Goal: Communication & Community: Share content

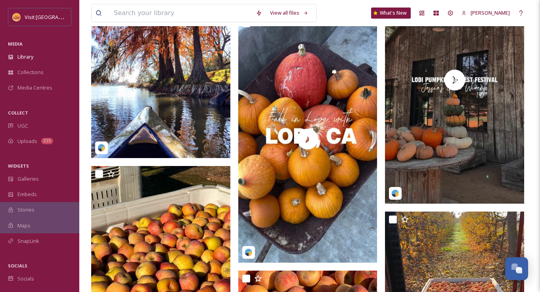
scroll to position [267, 0]
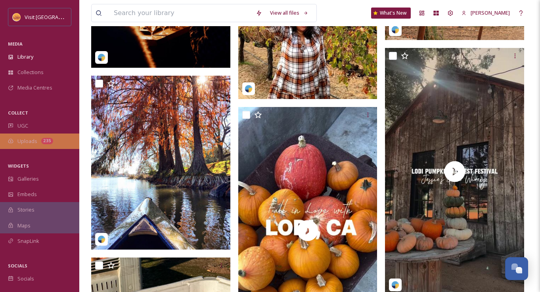
click at [23, 140] on span "Uploads" at bounding box center [27, 142] width 20 height 8
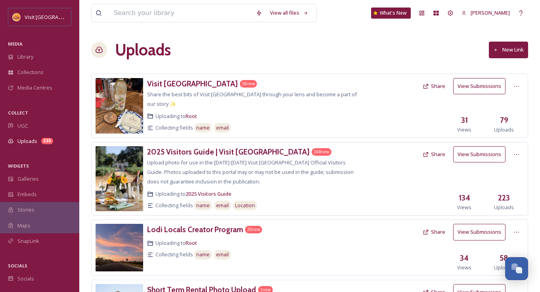
scroll to position [60, 0]
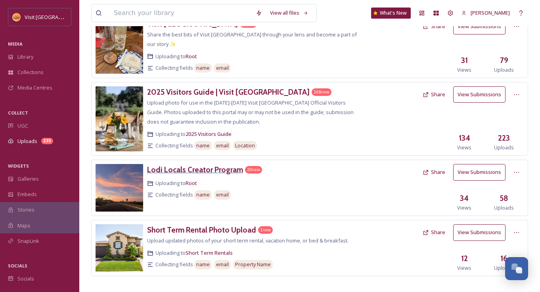
click at [211, 165] on h3 "Lodi Locals Creator Program" at bounding box center [195, 170] width 96 height 10
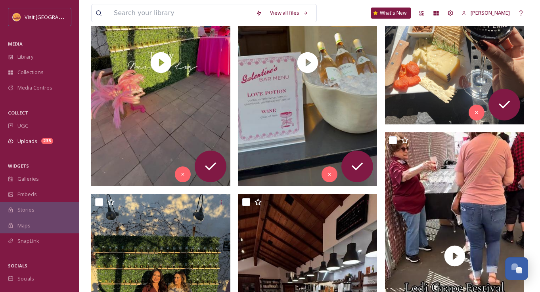
scroll to position [134, 0]
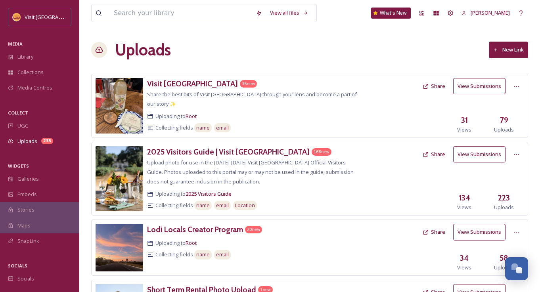
scroll to position [60, 0]
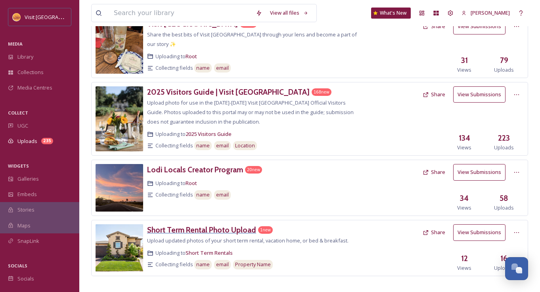
click at [204, 225] on h3 "Short Term Rental Photo Upload" at bounding box center [201, 230] width 109 height 10
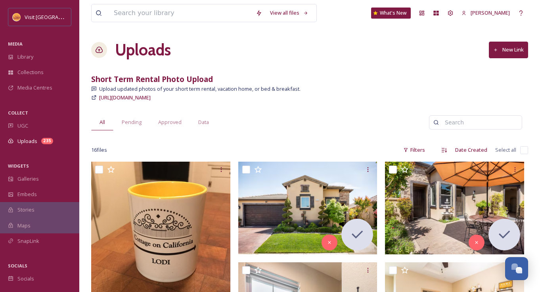
scroll to position [12, 0]
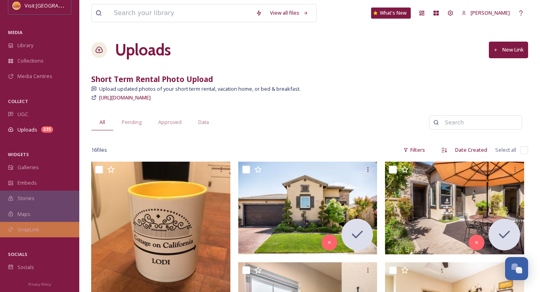
click at [28, 227] on span "SnapLink" at bounding box center [28, 230] width 22 height 8
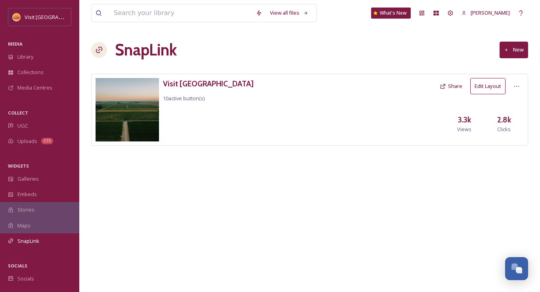
click at [515, 49] on button "New" at bounding box center [514, 50] width 29 height 16
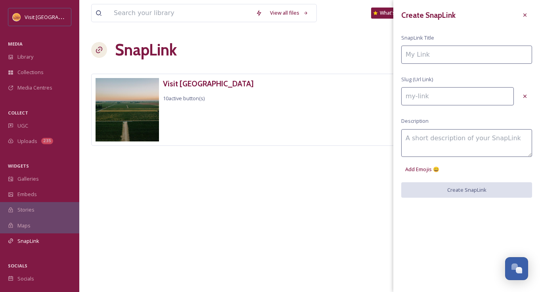
click at [436, 54] on input at bounding box center [467, 55] width 131 height 18
type input "V"
type input "v"
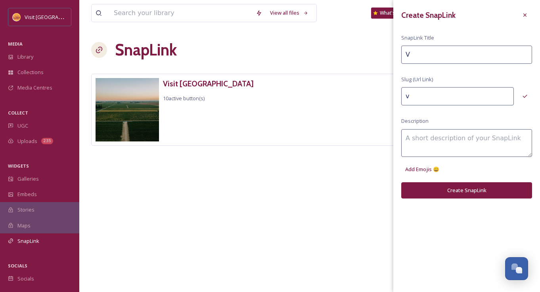
type input "Vi"
type input "vi"
type input "Vis"
type input "vis"
type input "Visi"
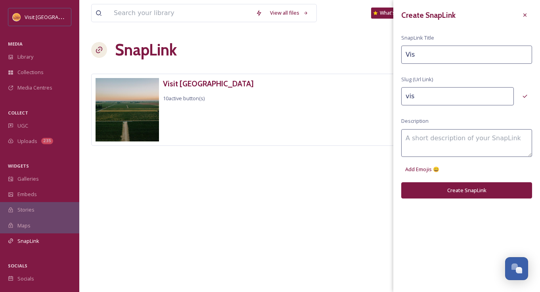
type input "visi"
type input "Visit"
type input "visit"
type input "Visit"
type input "visit-"
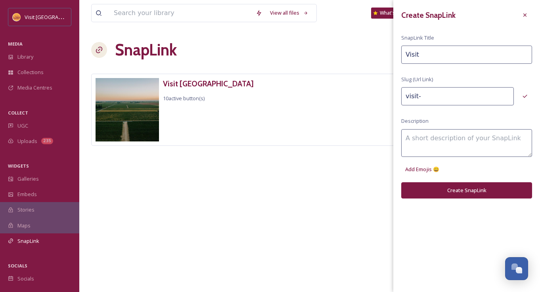
type input "Visit L"
type input "visit-l"
type input "Visit Lo"
type input "visit-lo"
type input "Visit Lod"
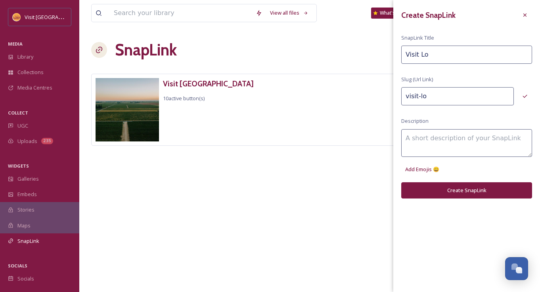
type input "visit-[GEOGRAPHIC_DATA]"
type input "Visit [GEOGRAPHIC_DATA]"
type input "visit-[GEOGRAPHIC_DATA]"
type input "Visit [GEOGRAPHIC_DATA]"
type input "visit-[GEOGRAPHIC_DATA]-"
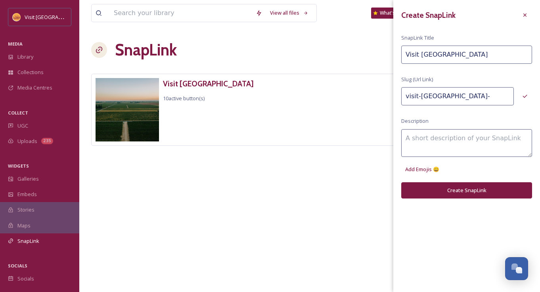
type input "Visit Lodi T"
type input "visit-lodi-t"
type input "Visit Lodi Tr"
type input "visit-lodi-tr"
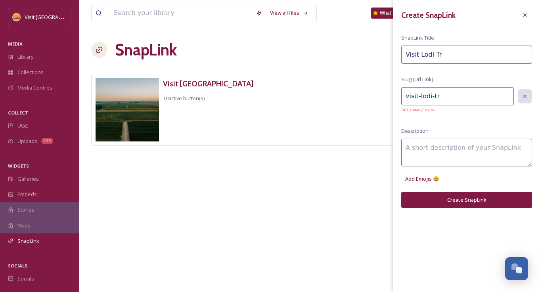
type input "Visit Lodi Trq"
type input "visit-lodi-trq"
type input "Visit Lodi Trqa"
type input "visit-[GEOGRAPHIC_DATA]-trqa"
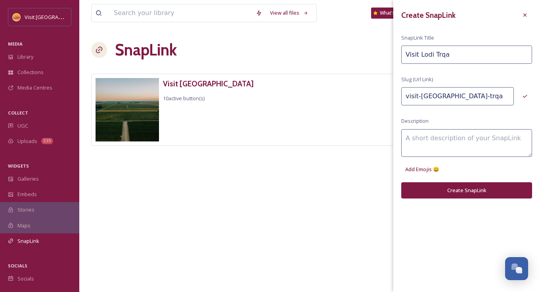
type input "Visit Lodi Trqad"
type input "visit-[GEOGRAPHIC_DATA]-trqad"
type input "Visit Lodi Trqade"
type input "visit-[GEOGRAPHIC_DATA]-trqade"
type input "Visit [GEOGRAPHIC_DATA] Trqades"
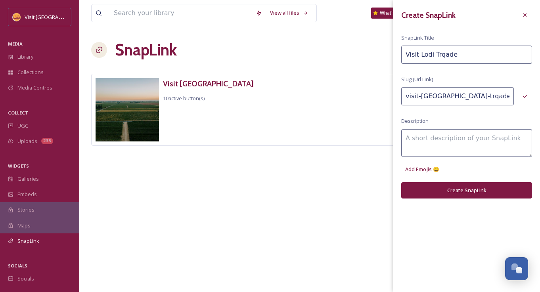
type input "visit-[GEOGRAPHIC_DATA]-trqades"
type input "Visit [GEOGRAPHIC_DATA] Trqadesh"
type input "visit-[GEOGRAPHIC_DATA]-[GEOGRAPHIC_DATA]"
type input "Visit [GEOGRAPHIC_DATA] Trqadesho"
type input "visit-[GEOGRAPHIC_DATA]-trqadesho"
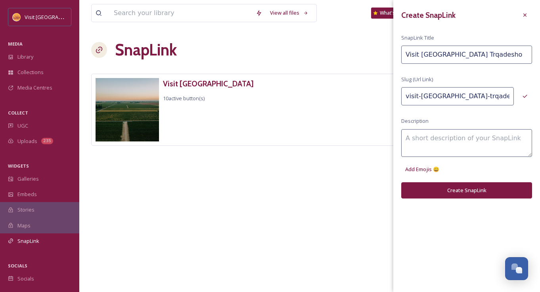
type input "Visit [GEOGRAPHIC_DATA] Trqadesh"
type input "visit-[GEOGRAPHIC_DATA]-[GEOGRAPHIC_DATA]"
type input "Visit [GEOGRAPHIC_DATA] Trqades"
type input "visit-[GEOGRAPHIC_DATA]-trqades"
type input "Visit Lodi Trqade"
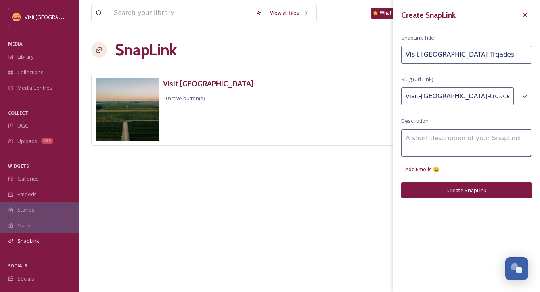
type input "visit-[GEOGRAPHIC_DATA]-trqade"
type input "Visit Lodi Trqad"
type input "visit-[GEOGRAPHIC_DATA]-trqad"
type input "Visit Lodi Trqa"
type input "visit-[GEOGRAPHIC_DATA]-trqa"
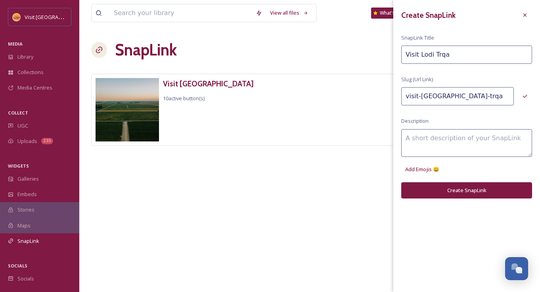
type input "Visit Lodi Trq"
type input "visit-lodi-trq"
type input "Visit Lodi Tr"
type input "visit-lodi-tr"
type input "Visit Lodi T"
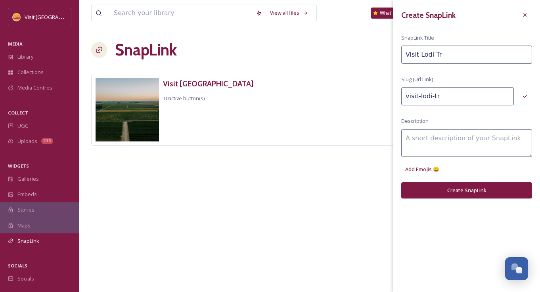
type input "visit-lodi-t"
type input "Visit [GEOGRAPHIC_DATA]"
type input "visit-[GEOGRAPHIC_DATA]-"
type input "Visit [GEOGRAPHIC_DATA]"
type input "visit-[GEOGRAPHIC_DATA]"
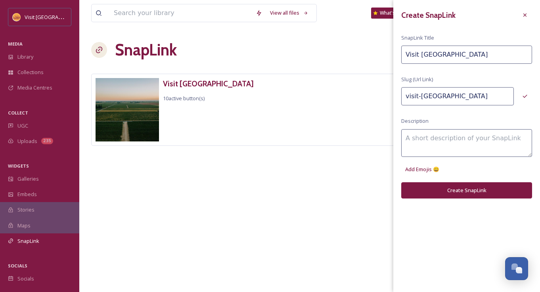
type input "Visit Lod"
type input "visit-[GEOGRAPHIC_DATA]"
type input "Visit Lo"
type input "visit-lo"
type input "Visit L"
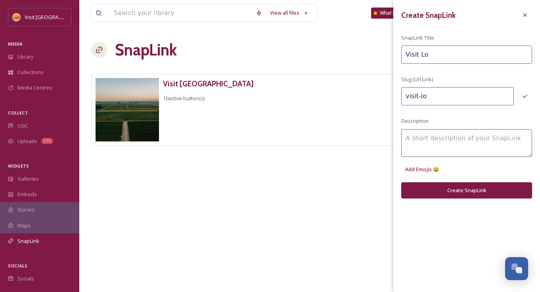
type input "visit-l"
type input "Visit"
type input "visit-"
type input "Visit"
type input "visit"
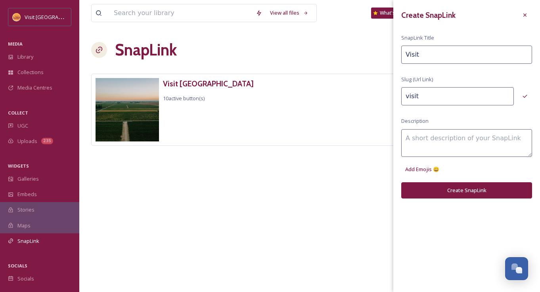
type input "Visi"
type input "visi"
type input "Vis"
type input "vis"
type input "Vi"
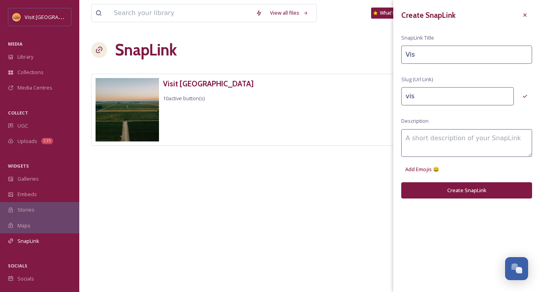
type input "vi"
type input "V"
type input "v"
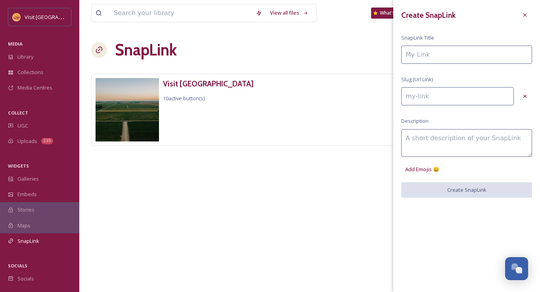
type input "C"
type input "c"
type input "Co"
type input "co"
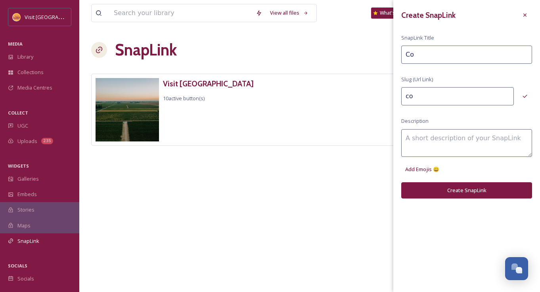
type input "Con"
type input "con"
type input "Conn"
type input "conn"
type input "Conne"
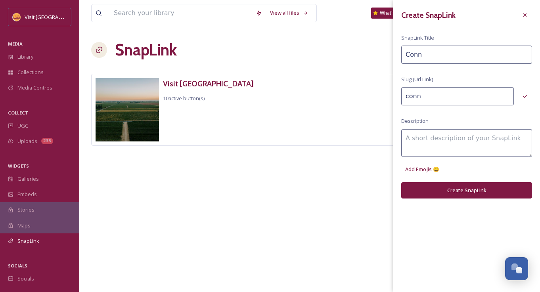
type input "conne"
type input "Connec"
type input "connec"
type input "Connect"
type input "connect"
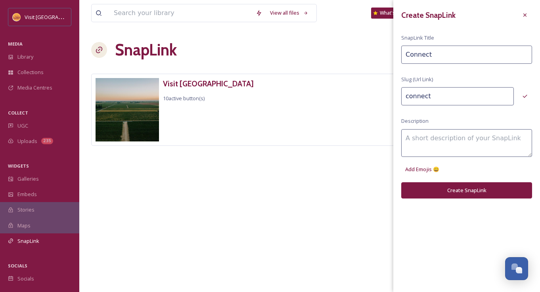
type input "Connect"
type input "connect-"
type input "Connect w"
type input "connect-w"
type input "Connect wi"
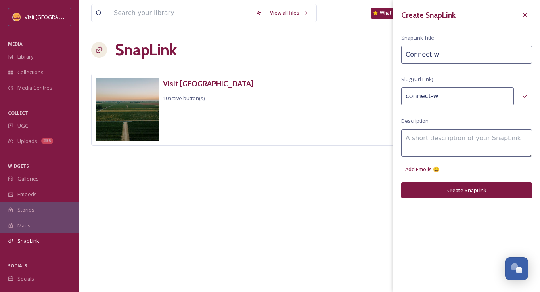
type input "connect-wi"
type input "Connect wit"
type input "connect-wit"
type input "Connect with"
type input "connect-with"
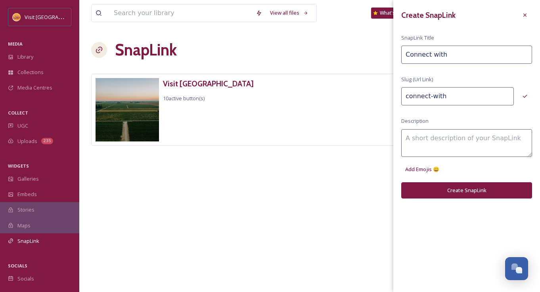
type input "Connect with"
type input "connect-with-"
type input "Connect with V"
type input "connect-with-v"
type input "Connect with [PERSON_NAME]"
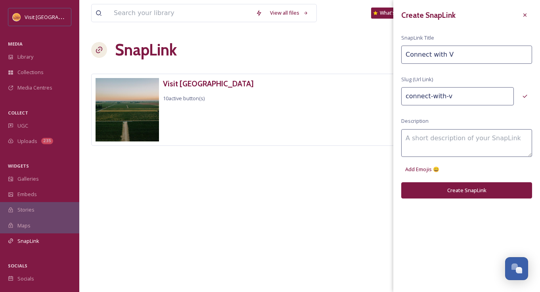
type input "connect-with-vi"
type input "Connect with Vis"
type input "connect-with-vis"
type input "Connect with Visi"
type input "connect-with-visi"
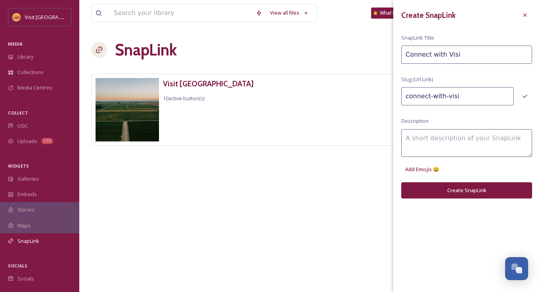
type input "Connect with Visit"
type input "connect-with-visit"
type input "Connect with Visit"
type input "connect-with-visit-"
type input "Connect with Visit L"
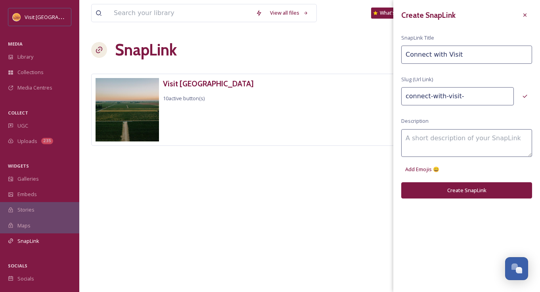
type input "connect-with-visit-l"
type input "Connect with Visit Lo"
type input "connect-with-visit-lo"
type input "Connect with Visit Lod"
type input "connect-with-visit-[GEOGRAPHIC_DATA]"
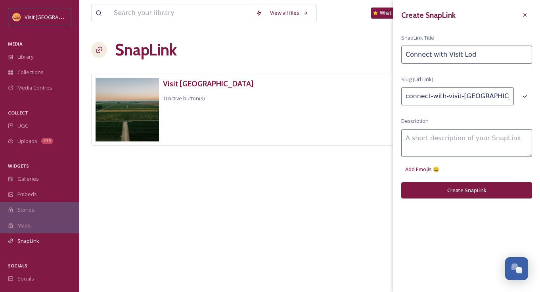
type input "Connect with Visit [GEOGRAPHIC_DATA]"
type input "connect-with-visit-[GEOGRAPHIC_DATA]"
type input "Connect with Visit [GEOGRAPHIC_DATA]"
click at [447, 138] on textarea at bounding box center [467, 143] width 131 height 28
drag, startPoint x: 494, startPoint y: 137, endPoint x: 479, endPoint y: 137, distance: 14.7
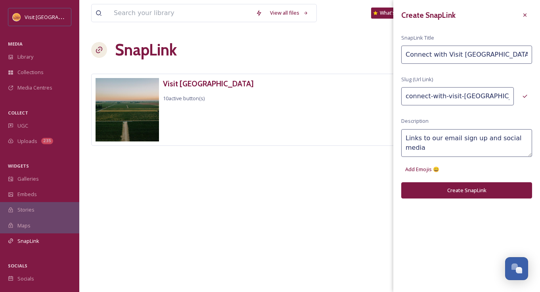
click at [479, 137] on textarea "Links to our email sign up and social media" at bounding box center [467, 143] width 131 height 28
click at [519, 133] on textarea "Links to our email sign up, social media" at bounding box center [467, 143] width 131 height 28
click at [432, 135] on textarea "Links to our email sign up, social media, & website." at bounding box center [467, 143] width 131 height 28
type textarea "Links to Visit Lodi email sign up, social media, & website."
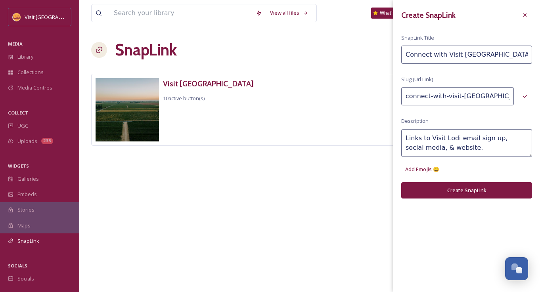
click at [449, 186] on button "Create SnapLink" at bounding box center [467, 191] width 131 height 16
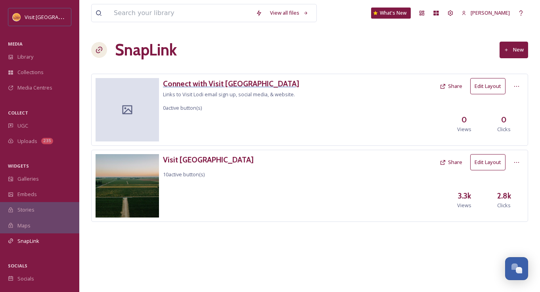
click at [215, 84] on h3 "Connect with Visit [GEOGRAPHIC_DATA]" at bounding box center [231, 84] width 136 height 12
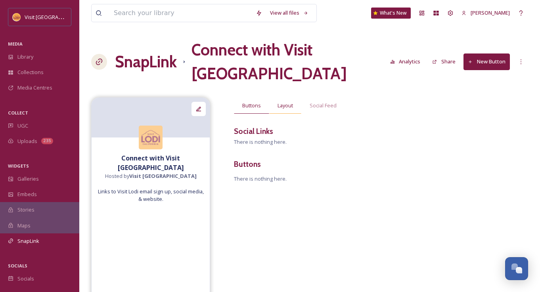
click at [284, 98] on div "Layout" at bounding box center [285, 106] width 32 height 16
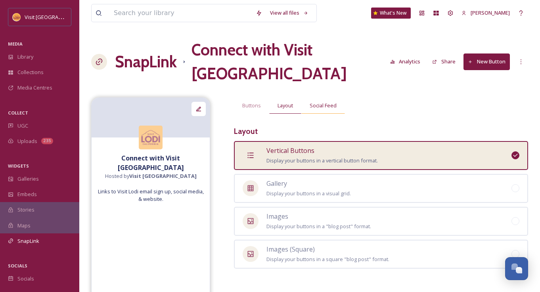
click at [320, 102] on span "Social Feed" at bounding box center [323, 106] width 27 height 8
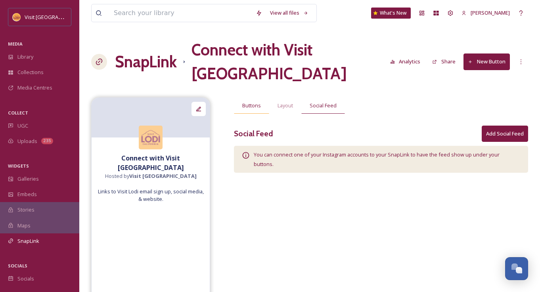
click at [249, 102] on span "Buttons" at bounding box center [251, 106] width 19 height 8
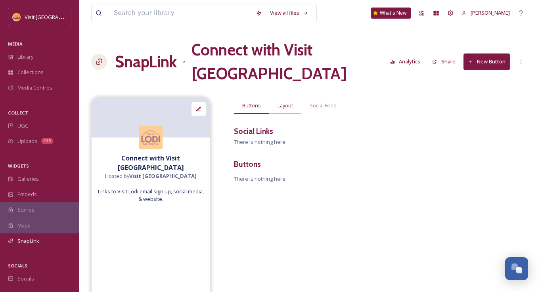
click at [293, 102] on span "Layout" at bounding box center [285, 106] width 15 height 8
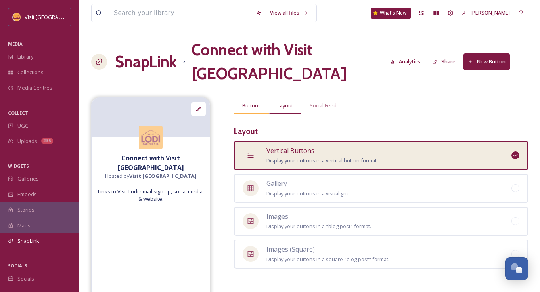
click at [256, 102] on span "Buttons" at bounding box center [251, 106] width 19 height 8
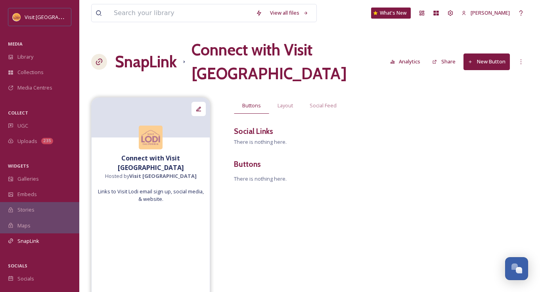
click at [257, 114] on div "Buttons Layout Social Feed Social Links There is nothing here. Buttons There is…" at bounding box center [381, 151] width 294 height 106
click at [482, 54] on button "New Button" at bounding box center [487, 62] width 46 height 16
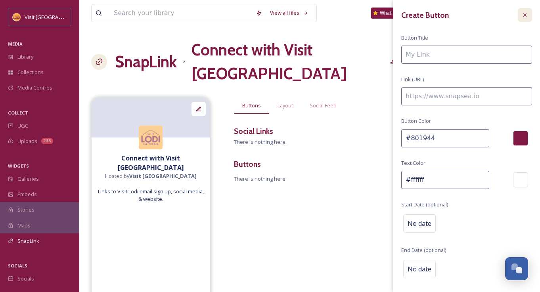
click at [527, 13] on icon at bounding box center [525, 15] width 6 height 6
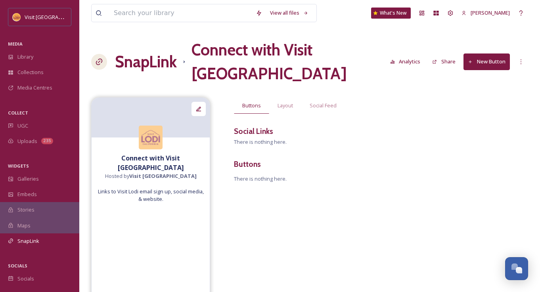
click at [253, 138] on span "There is nothing here." at bounding box center [260, 141] width 53 height 7
click at [196, 107] on icon at bounding box center [198, 109] width 5 height 5
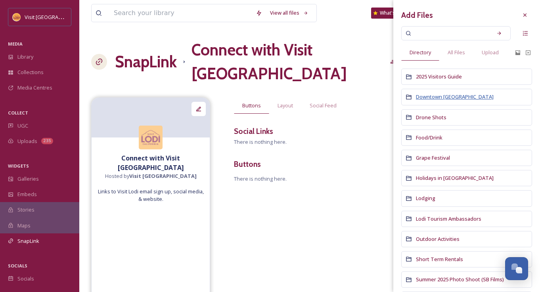
click at [433, 96] on span "Downtown [GEOGRAPHIC_DATA]" at bounding box center [455, 96] width 78 height 7
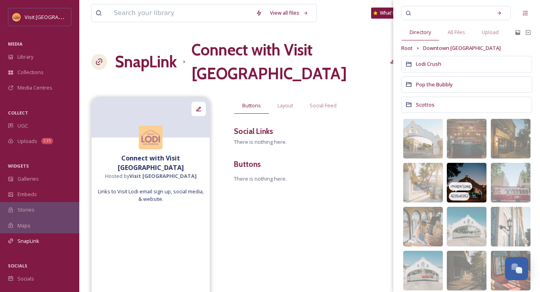
scroll to position [73, 0]
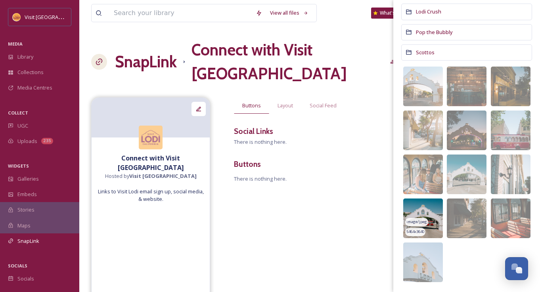
click at [426, 207] on img at bounding box center [424, 219] width 40 height 40
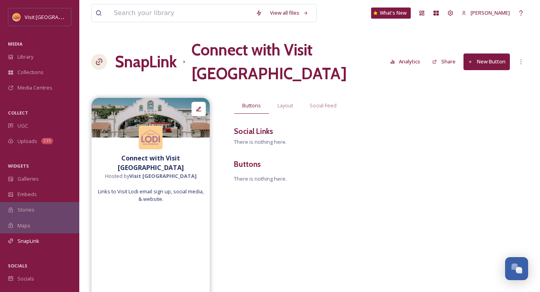
click at [343, 195] on div "Connect with Visit [GEOGRAPHIC_DATA] Hosted by Visit Lodi Links to Visit Lodi e…" at bounding box center [309, 200] width 437 height 205
click at [259, 126] on h3 "Social Links" at bounding box center [253, 132] width 39 height 12
click at [329, 102] on span "Social Feed" at bounding box center [323, 106] width 27 height 8
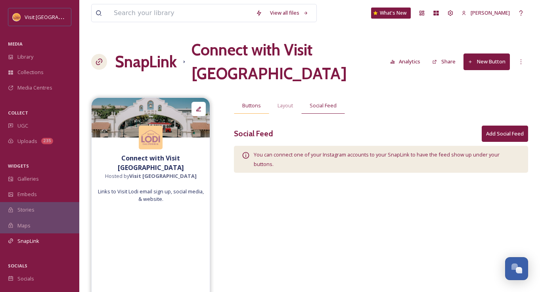
click at [257, 102] on span "Buttons" at bounding box center [251, 106] width 19 height 8
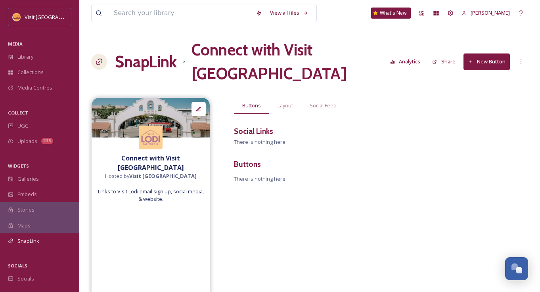
click at [246, 126] on h3 "Social Links" at bounding box center [253, 132] width 39 height 12
click at [250, 159] on h3 "Buttons" at bounding box center [381, 165] width 294 height 12
click at [521, 59] on icon at bounding box center [521, 62] width 6 height 6
click at [509, 87] on div "New Social Link" at bounding box center [506, 94] width 44 height 15
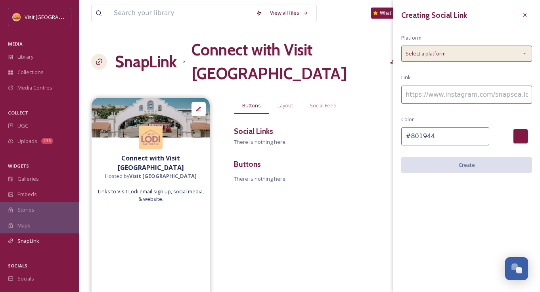
click at [438, 55] on span "Select a platform" at bounding box center [426, 54] width 40 height 8
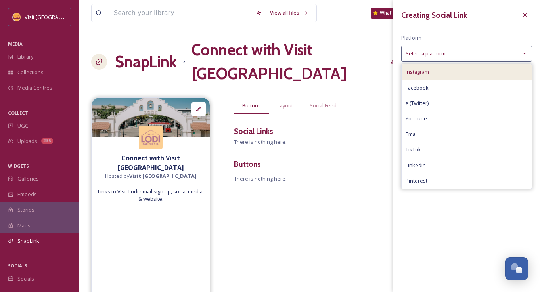
click at [432, 69] on div "Instagram" at bounding box center [467, 71] width 130 height 15
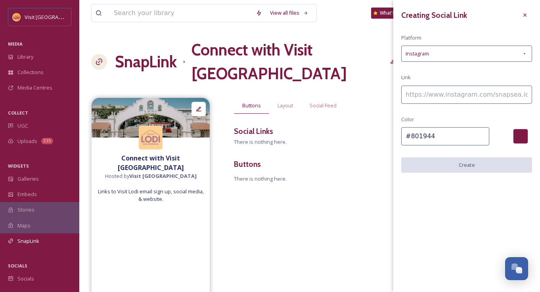
click at [421, 98] on input at bounding box center [467, 95] width 131 height 18
paste input "[URL][DOMAIN_NAME]"
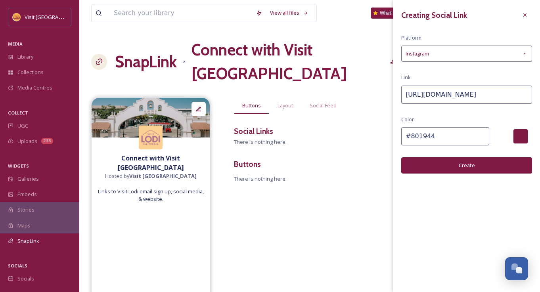
type input "[URL][DOMAIN_NAME]"
click at [458, 163] on button "Create" at bounding box center [467, 166] width 131 height 16
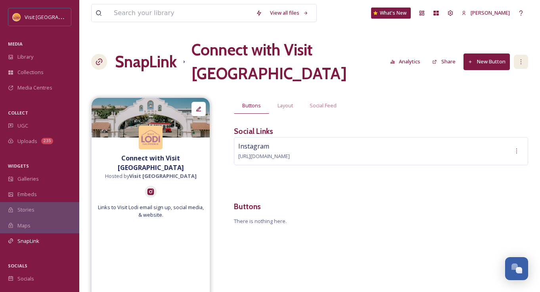
click at [519, 59] on icon at bounding box center [521, 62] width 6 height 6
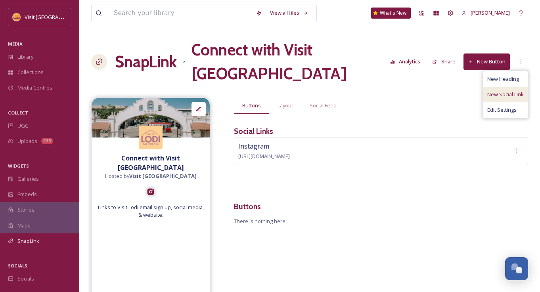
click at [512, 91] on span "New Social Link" at bounding box center [506, 95] width 37 height 8
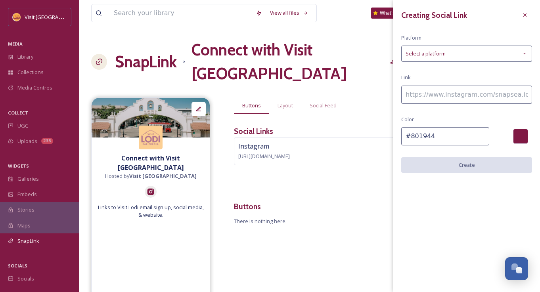
click at [435, 97] on input at bounding box center [467, 95] width 131 height 18
paste input "[URL][DOMAIN_NAME]"
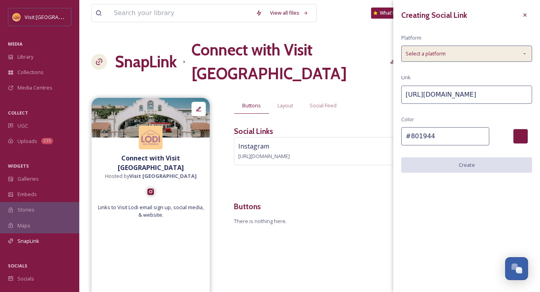
type input "[URL][DOMAIN_NAME]"
click at [445, 54] on span "Select a platform" at bounding box center [426, 54] width 40 height 8
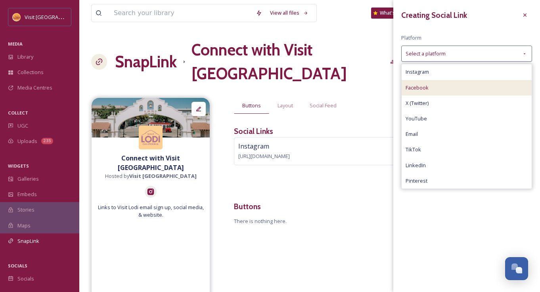
click at [435, 84] on div "Facebook" at bounding box center [467, 87] width 130 height 15
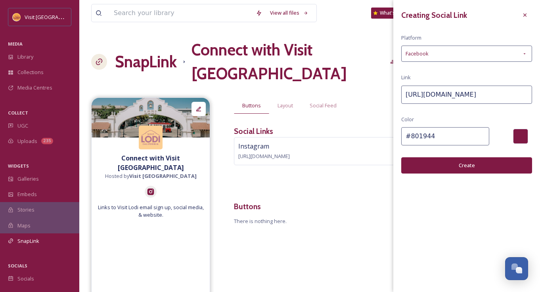
click at [447, 166] on button "Create" at bounding box center [467, 166] width 131 height 16
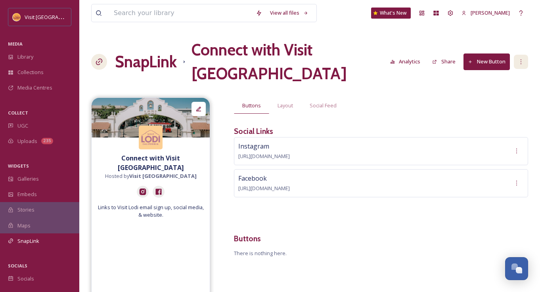
click at [520, 55] on div at bounding box center [521, 62] width 14 height 14
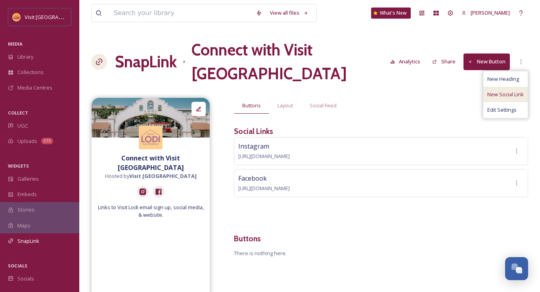
click at [506, 91] on span "New Social Link" at bounding box center [506, 95] width 37 height 8
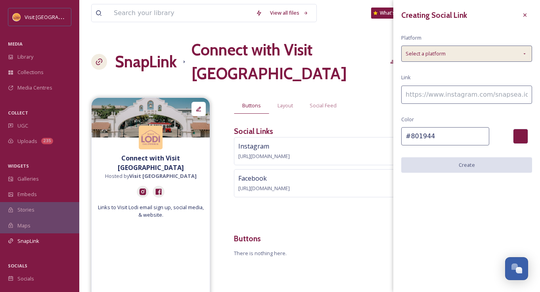
click at [439, 51] on span "Select a platform" at bounding box center [426, 54] width 40 height 8
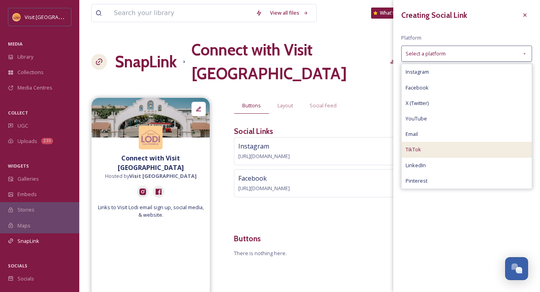
click at [429, 148] on div "TikTok" at bounding box center [467, 149] width 130 height 15
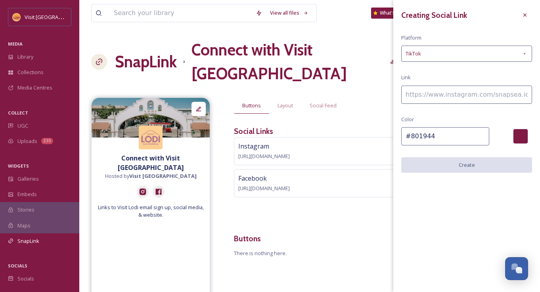
click at [435, 89] on input at bounding box center [467, 95] width 131 height 18
paste input "[URL][DOMAIN_NAME]"
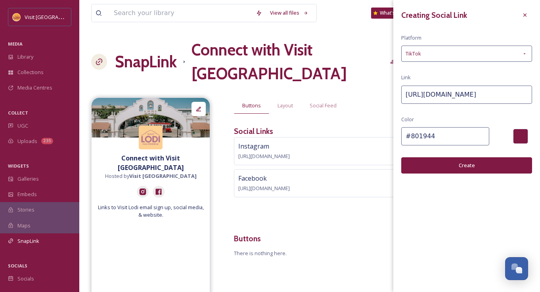
type input "[URL][DOMAIN_NAME]"
click at [465, 165] on button "Create" at bounding box center [467, 166] width 131 height 16
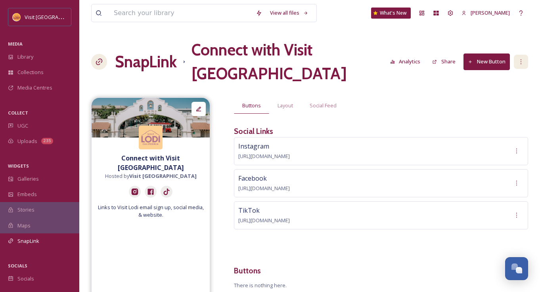
click at [523, 59] on icon at bounding box center [521, 62] width 6 height 6
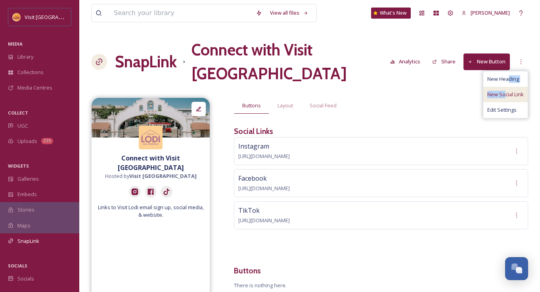
drag, startPoint x: 510, startPoint y: 65, endPoint x: 505, endPoint y: 83, distance: 18.5
click at [505, 83] on div "New Heading New Social Link Edit Settings" at bounding box center [505, 95] width 45 height 48
click at [505, 91] on span "New Social Link" at bounding box center [506, 95] width 37 height 8
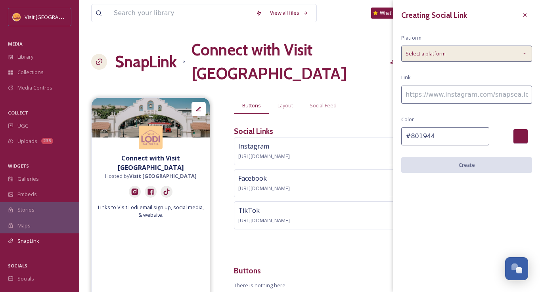
click at [455, 51] on div "Select a platform" at bounding box center [467, 54] width 131 height 16
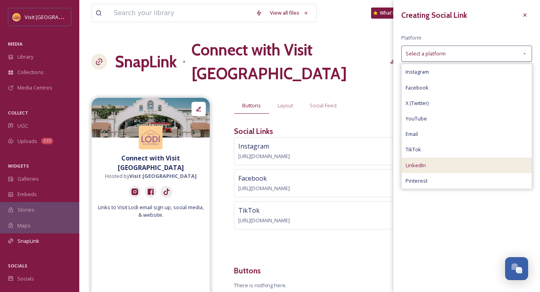
click at [436, 163] on div "LinkedIn" at bounding box center [467, 165] width 130 height 15
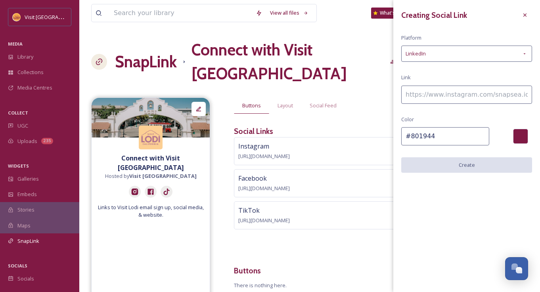
click at [442, 94] on input at bounding box center [467, 95] width 131 height 18
paste input "Create this is a 16:9 aspect ratio"
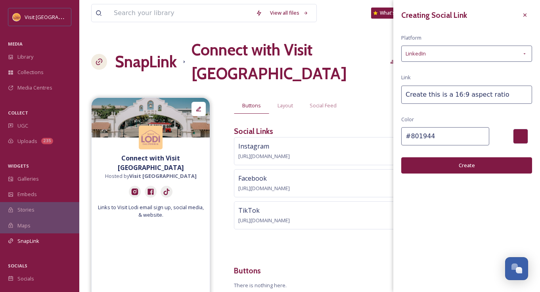
paste input "[URL][DOMAIN_NAME]"
type input "[URL][DOMAIN_NAME]"
click at [465, 166] on button "Create" at bounding box center [467, 166] width 131 height 16
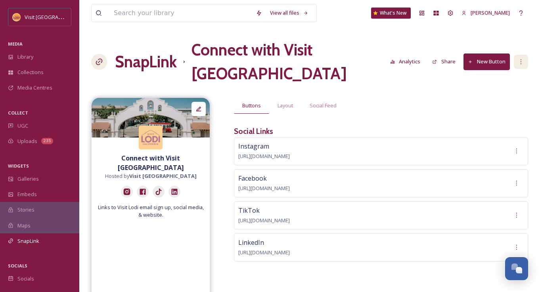
click at [519, 59] on icon at bounding box center [521, 62] width 6 height 6
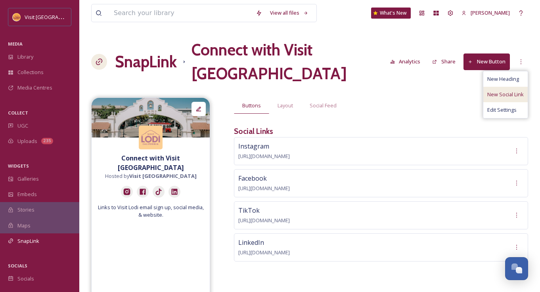
click at [504, 91] on span "New Social Link" at bounding box center [506, 95] width 37 height 8
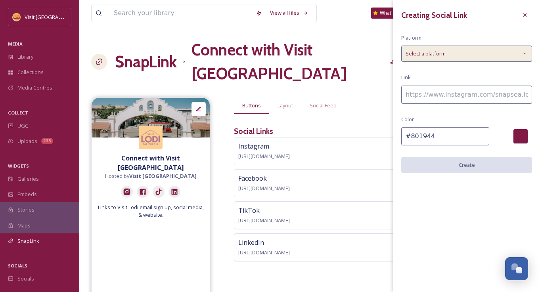
click at [451, 54] on div "Select a platform" at bounding box center [467, 54] width 131 height 16
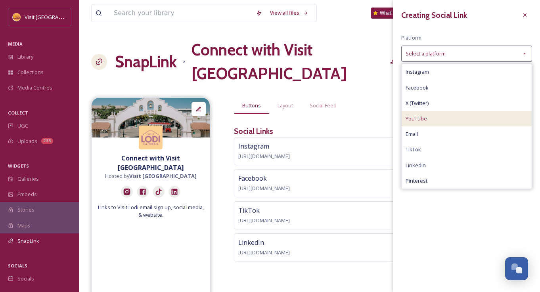
click at [425, 115] on span "YouTube" at bounding box center [416, 119] width 21 height 8
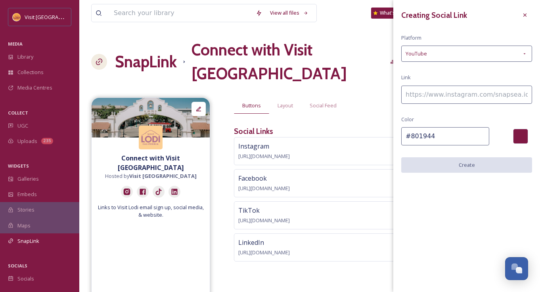
click at [432, 96] on input at bounding box center [467, 95] width 131 height 18
paste input "[URL][DOMAIN_NAME]"
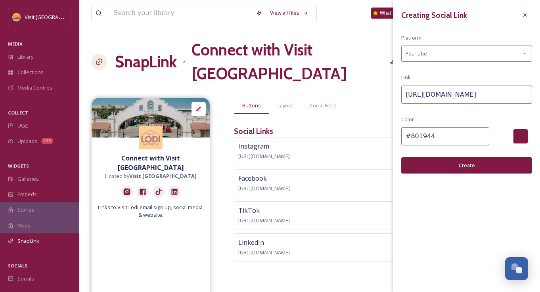
type input "[URL][DOMAIN_NAME]"
click at [457, 164] on button "Create" at bounding box center [467, 166] width 131 height 16
